Goal: Navigation & Orientation: Find specific page/section

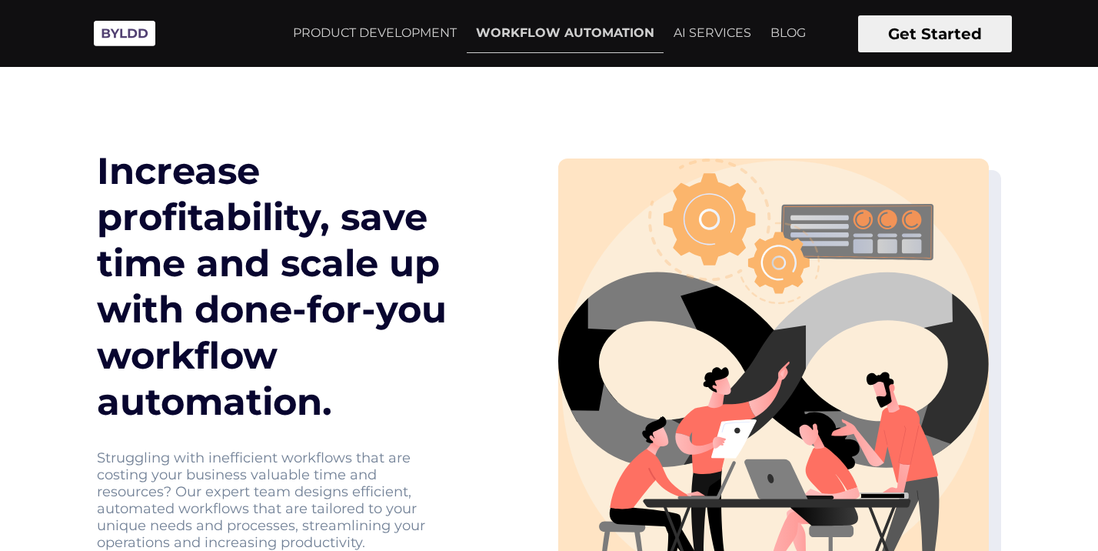
click at [128, 32] on img at bounding box center [124, 33] width 77 height 42
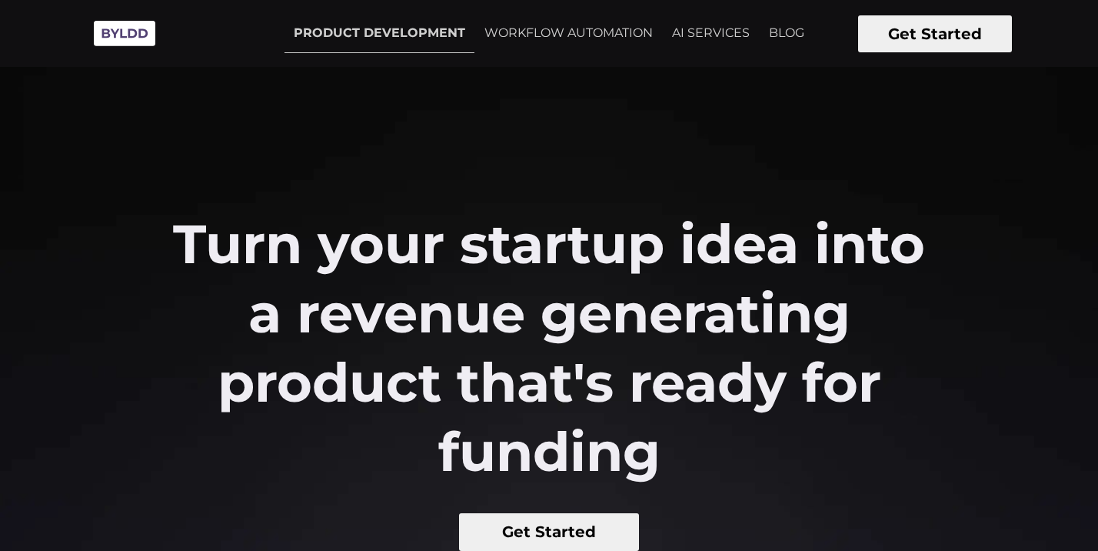
click at [571, 29] on link "WORKFLOW AUTOMATION" at bounding box center [568, 33] width 187 height 38
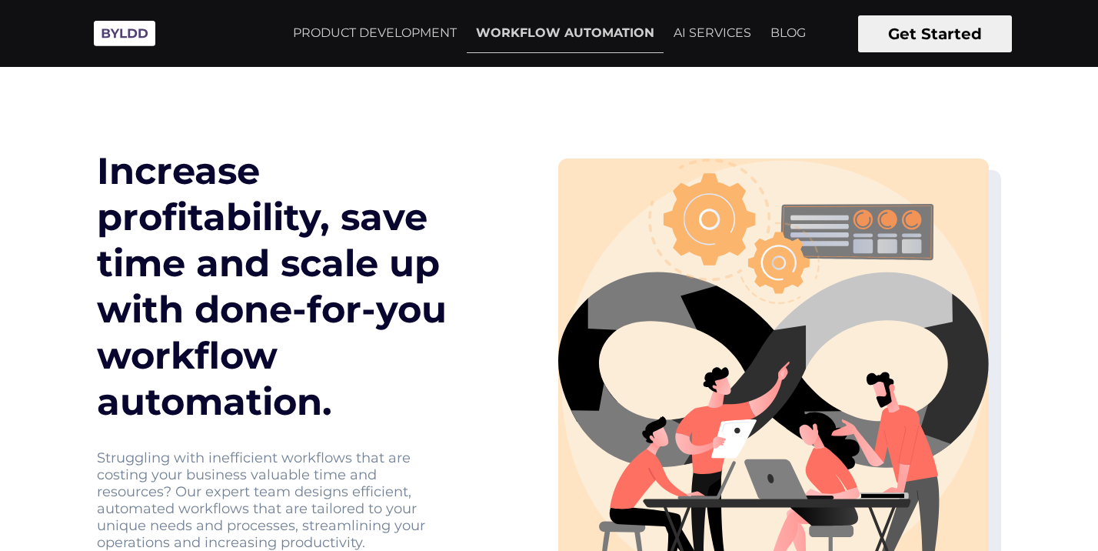
click at [406, 191] on h1 "Increase profitability, save time and scale up with done-for-you workflow autom…" at bounding box center [292, 286] width 391 height 277
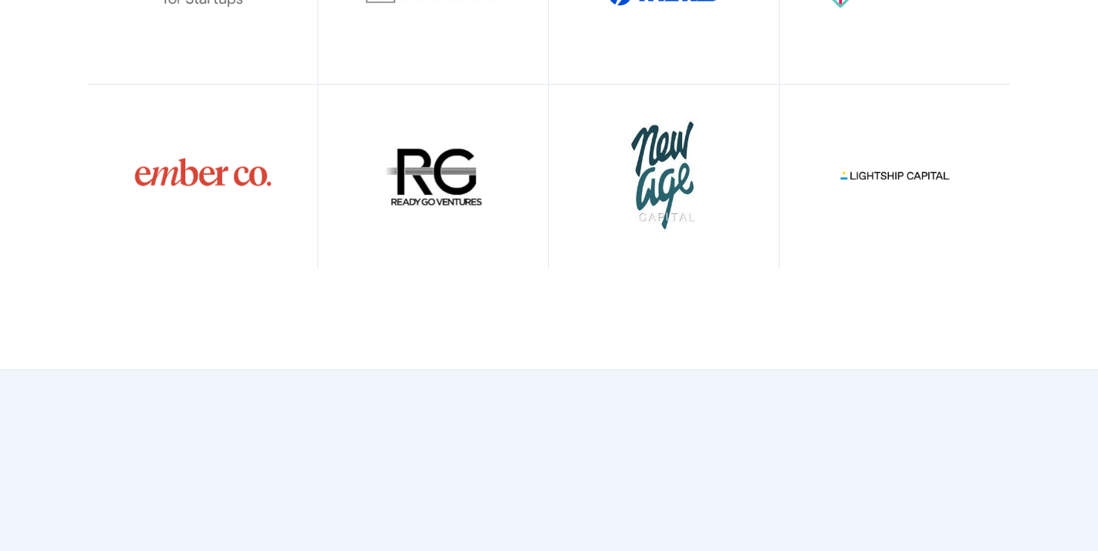
scroll to position [1300, 0]
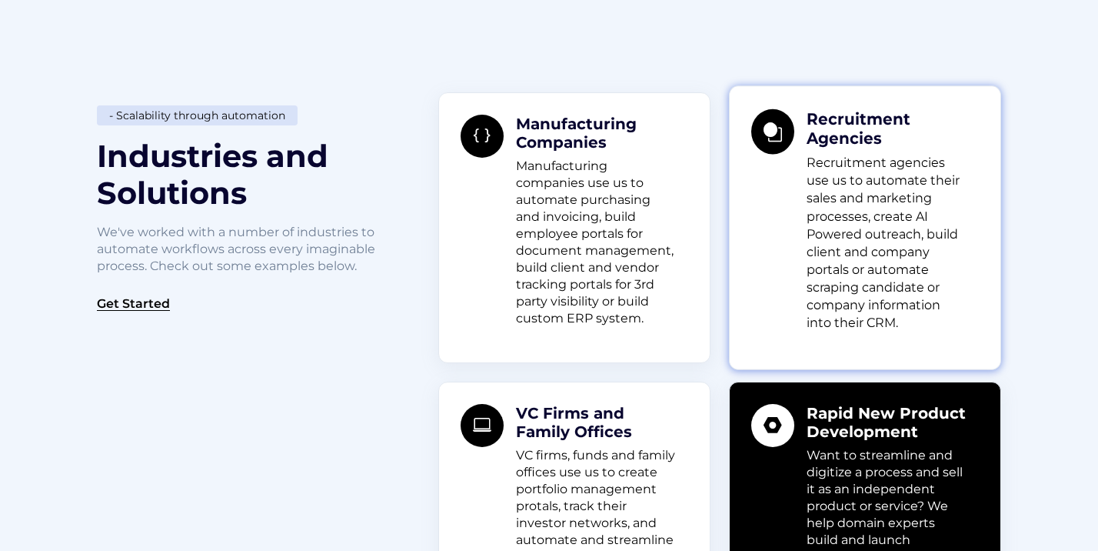
click at [977, 228] on div "Recruitment Agencies Recruitment agencies use us to automate their sales and ma…" at bounding box center [886, 219] width 185 height 223
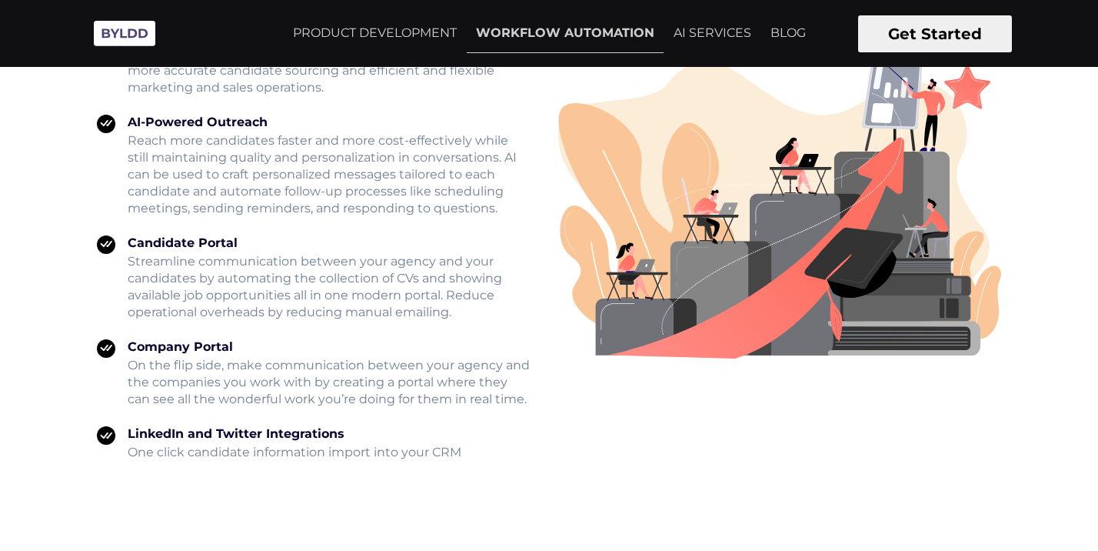
scroll to position [2848, 0]
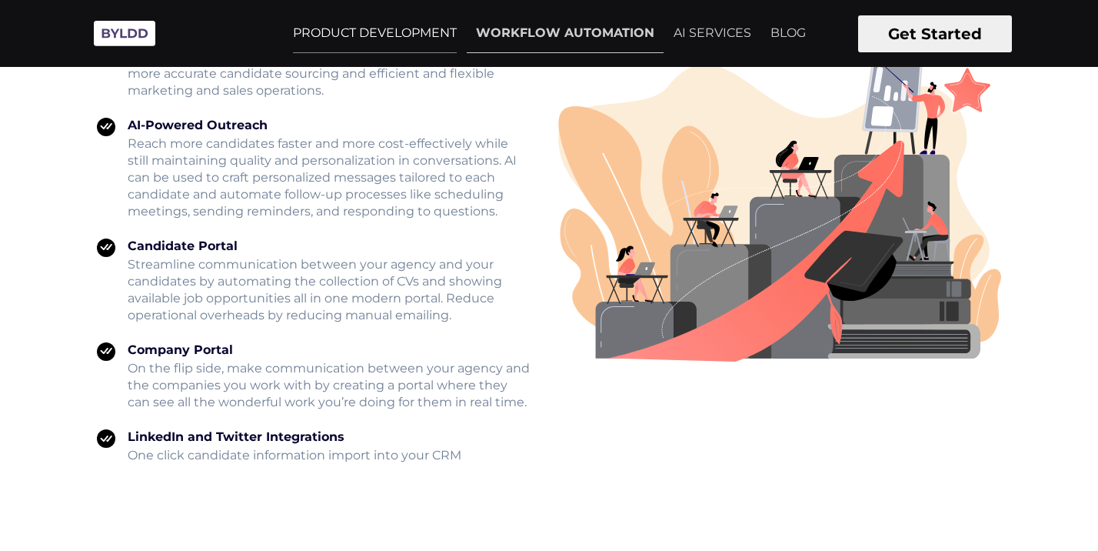
click at [395, 28] on link "PRODUCT DEVELOPMENT" at bounding box center [375, 33] width 182 height 38
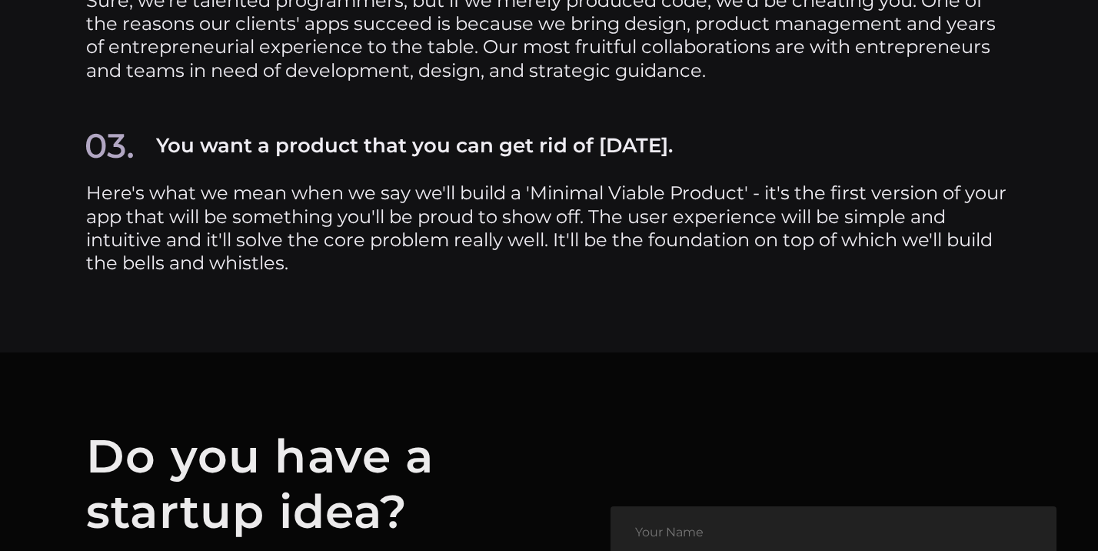
scroll to position [6965, 0]
